Goal: Task Accomplishment & Management: Use online tool/utility

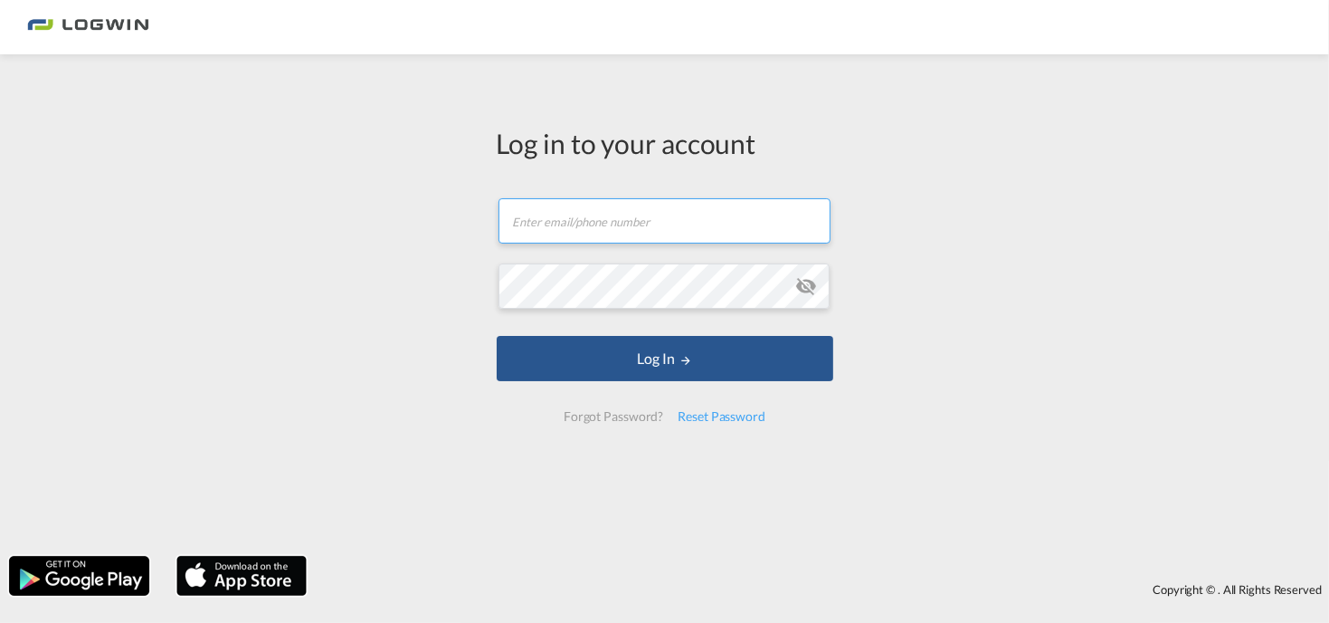
type input "[PERSON_NAME][EMAIL_ADDRESS][PERSON_NAME][DOMAIN_NAME]"
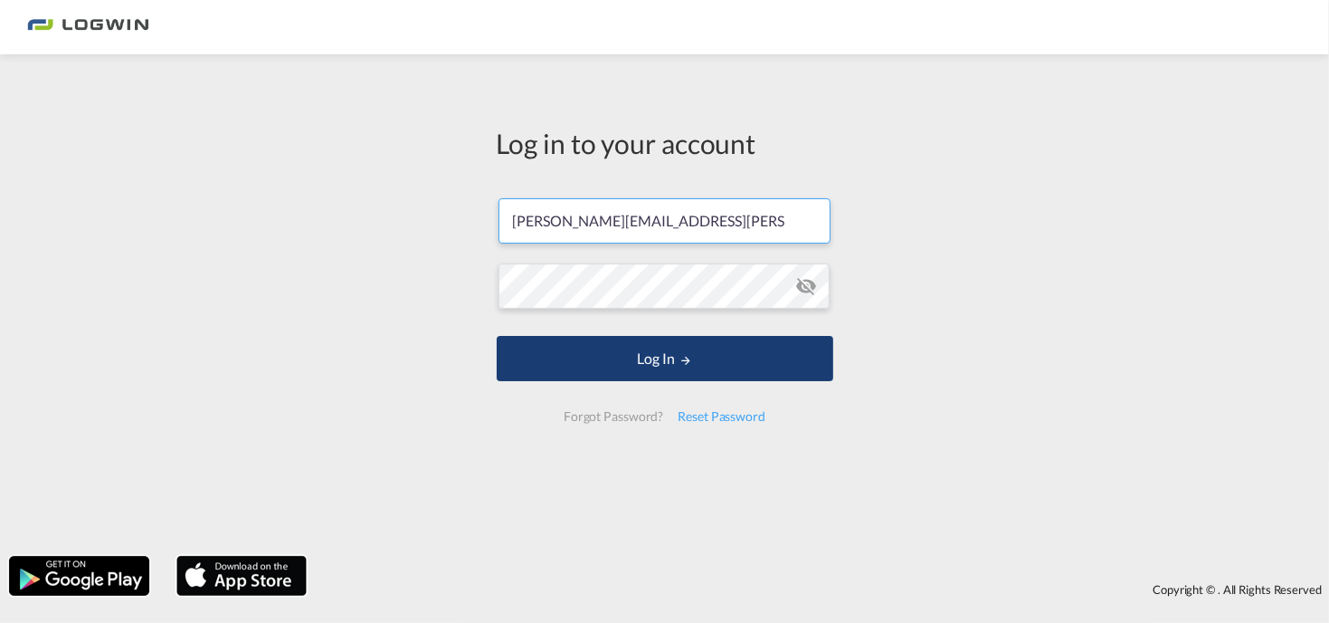
click at [710, 366] on button "Log In" at bounding box center [665, 358] width 337 height 45
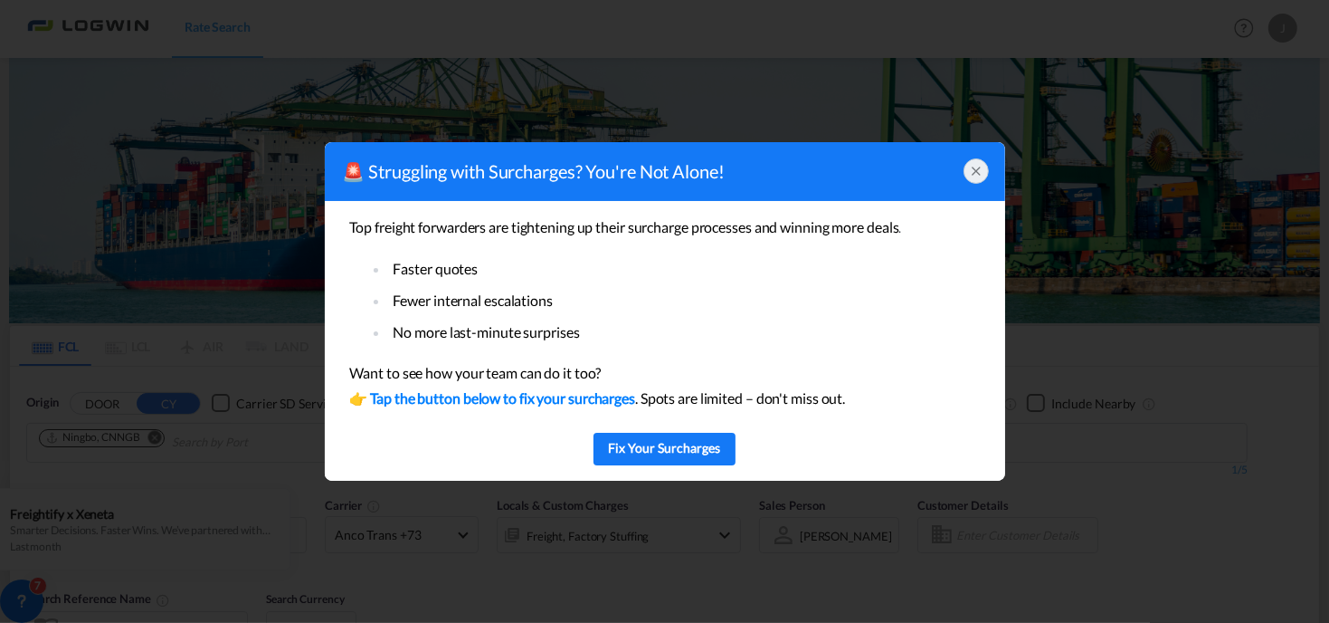
drag, startPoint x: 984, startPoint y: 162, endPoint x: 985, endPoint y: 173, distance: 11.0
click at [985, 168] on div at bounding box center [976, 170] width 25 height 25
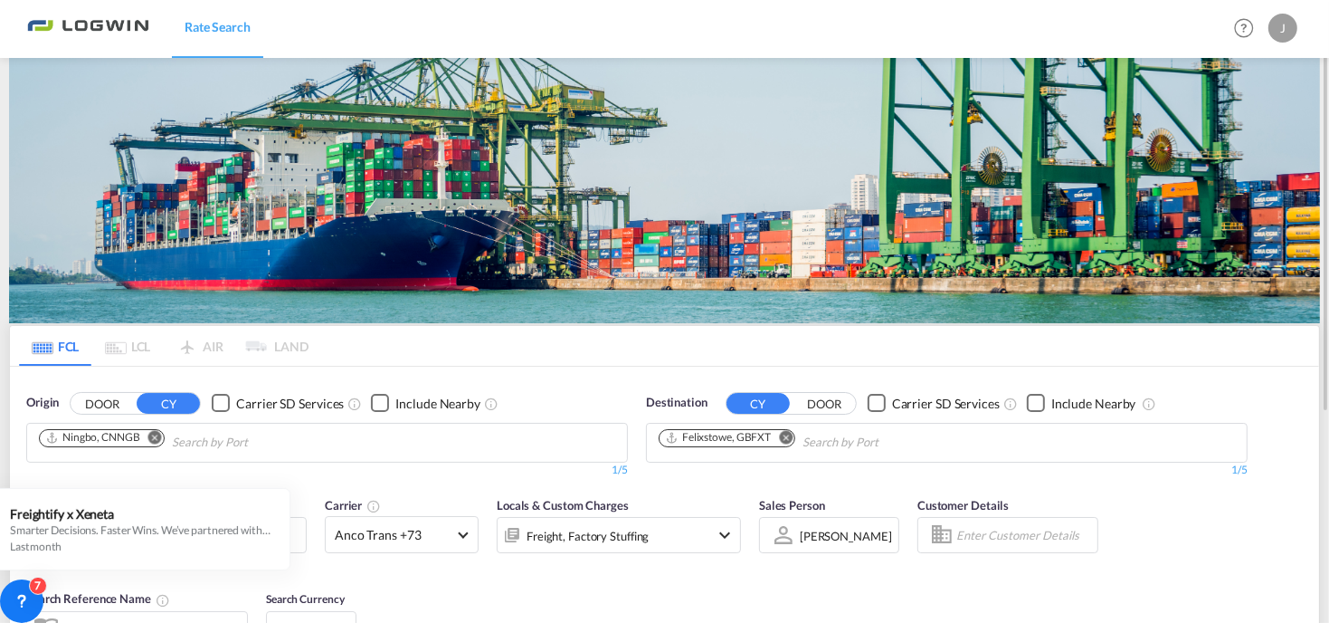
click at [148, 444] on button "Remove" at bounding box center [150, 439] width 27 height 18
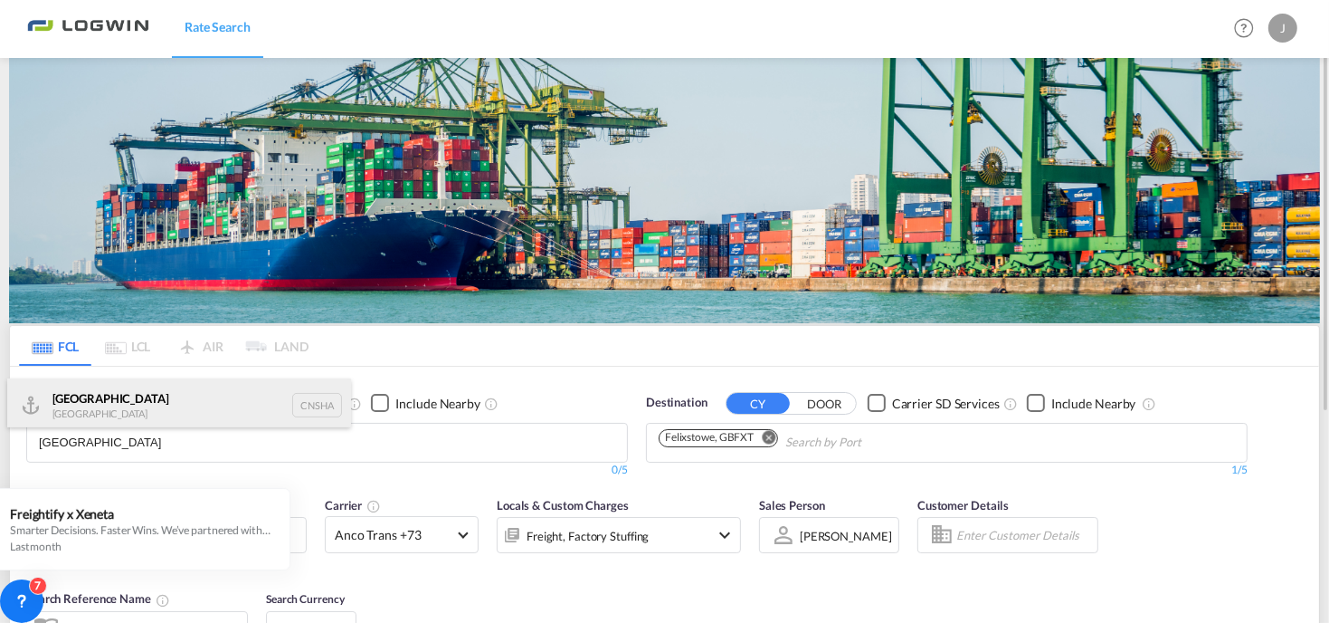
type input "[GEOGRAPHIC_DATA]"
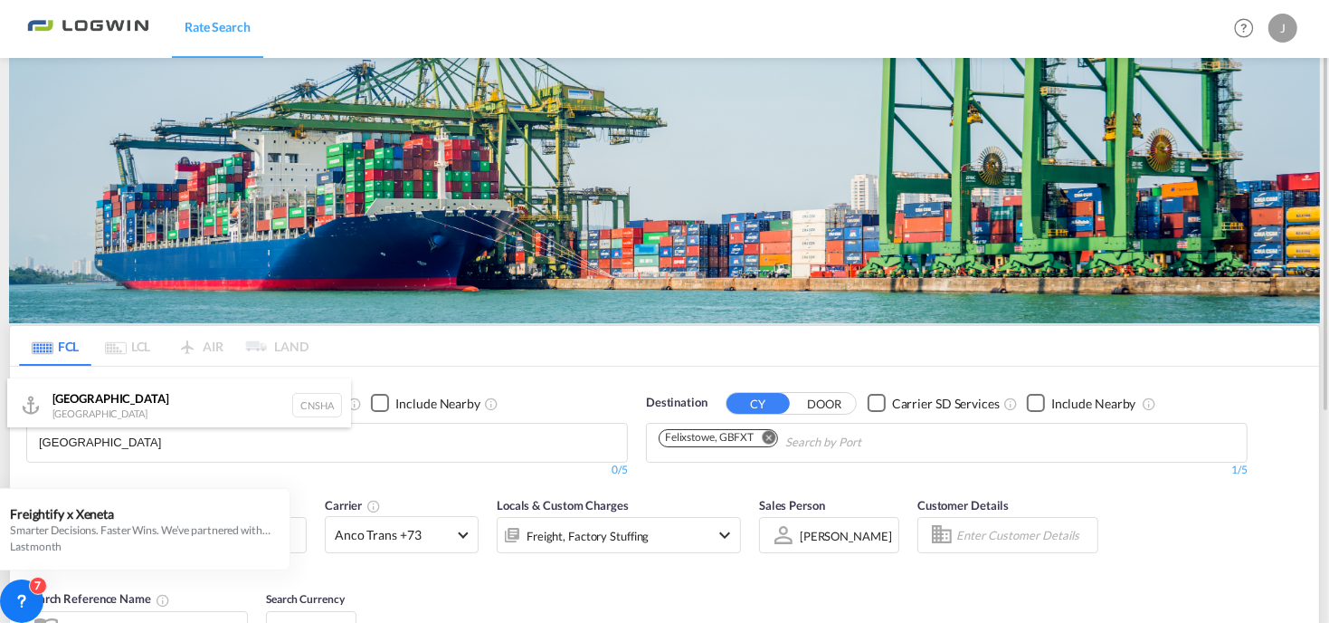
click at [81, 403] on div "Shanghai [GEOGRAPHIC_DATA] CNSHA" at bounding box center [179, 405] width 344 height 54
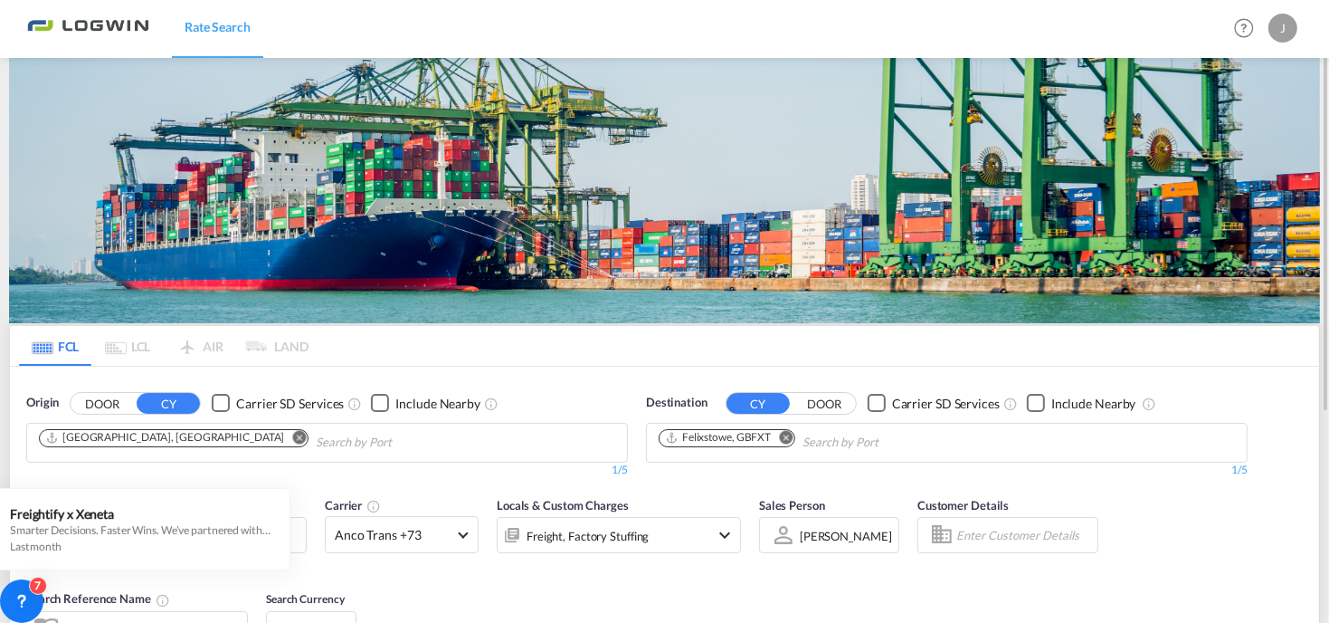
scroll to position [318, 0]
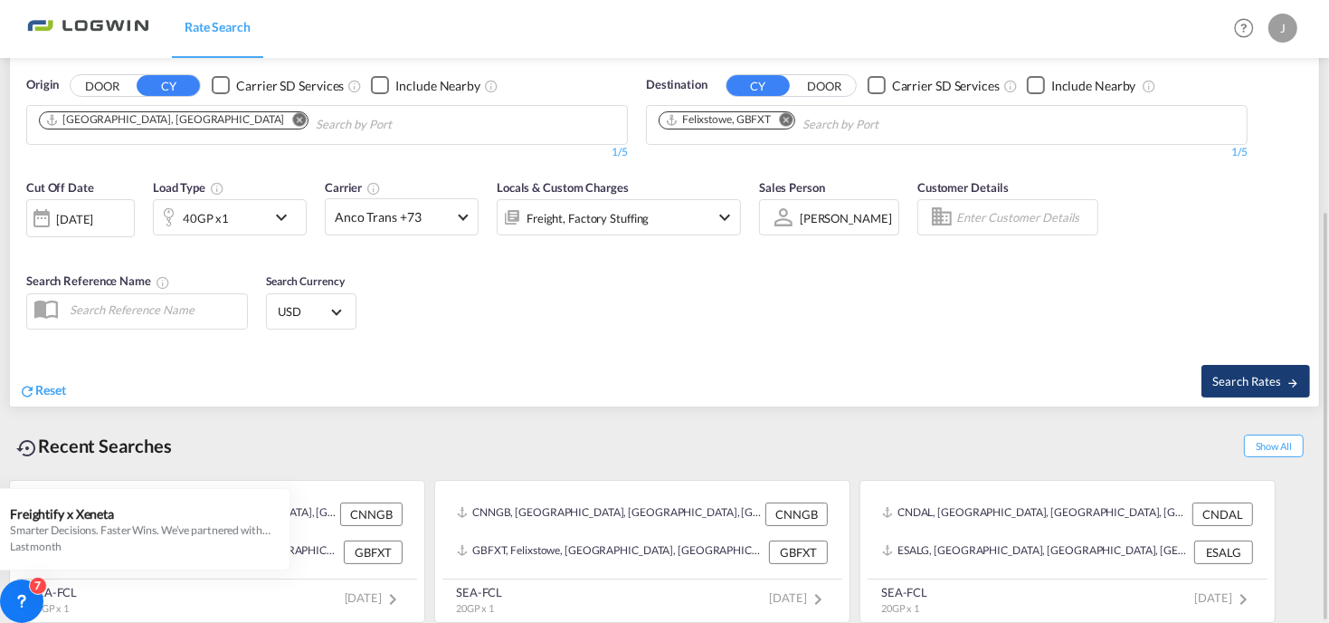
click at [1223, 382] on span "Search Rates" at bounding box center [1255, 381] width 87 height 14
type input "CNSHA to GBFXT / [DATE]"
